Goal: Go to known website: Access a specific website the user already knows

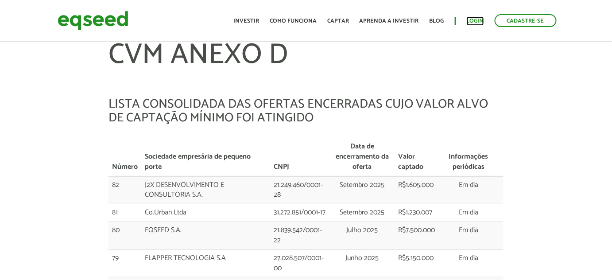
click at [478, 21] on link "Login" at bounding box center [475, 21] width 17 height 6
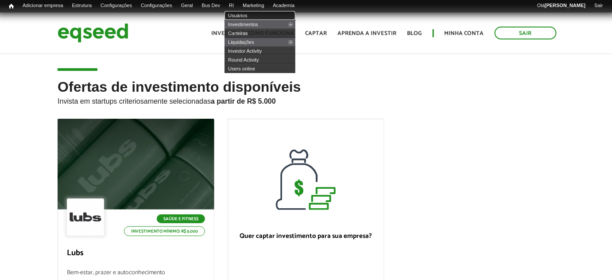
click at [254, 17] on link "Usuários" at bounding box center [260, 15] width 71 height 9
